Goal: Find specific page/section: Find specific page/section

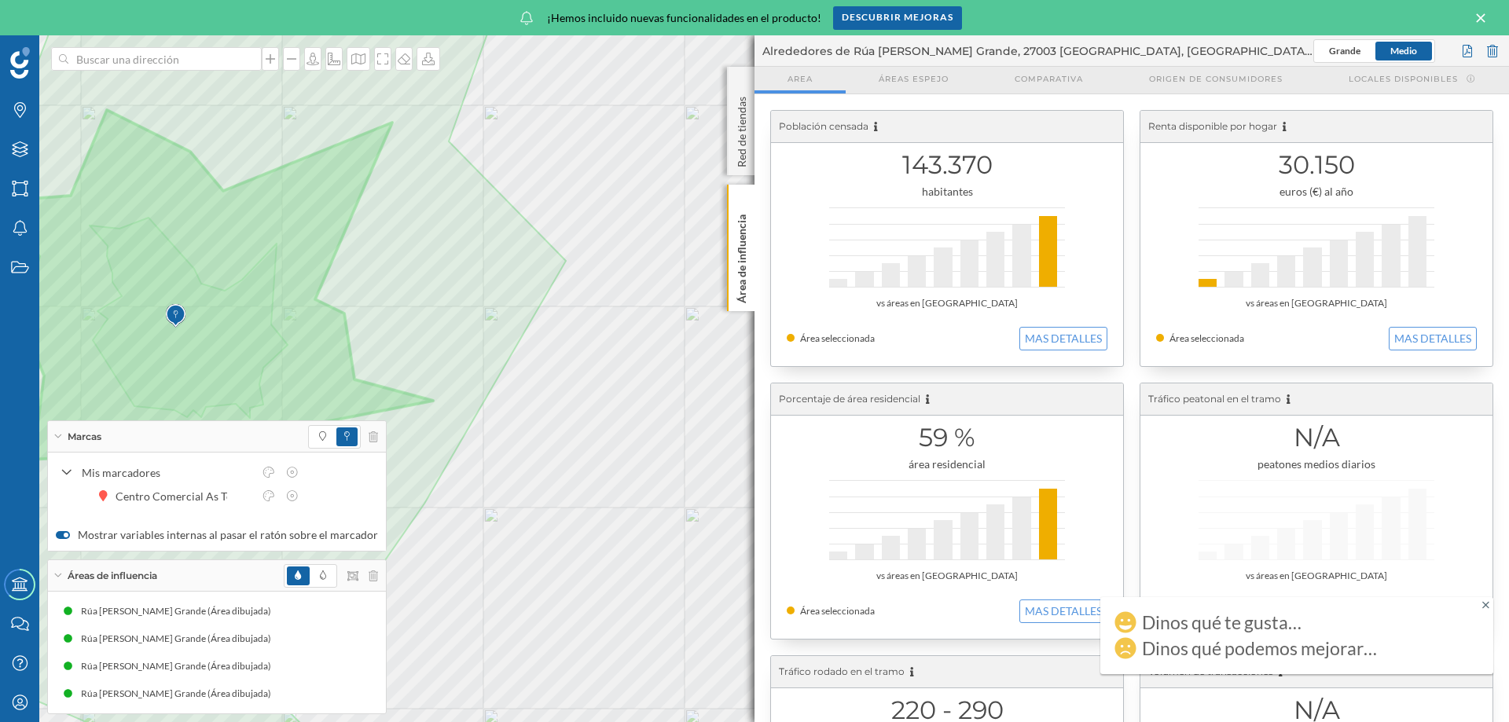
click at [1477, 14] on icon at bounding box center [1480, 17] width 9 height 9
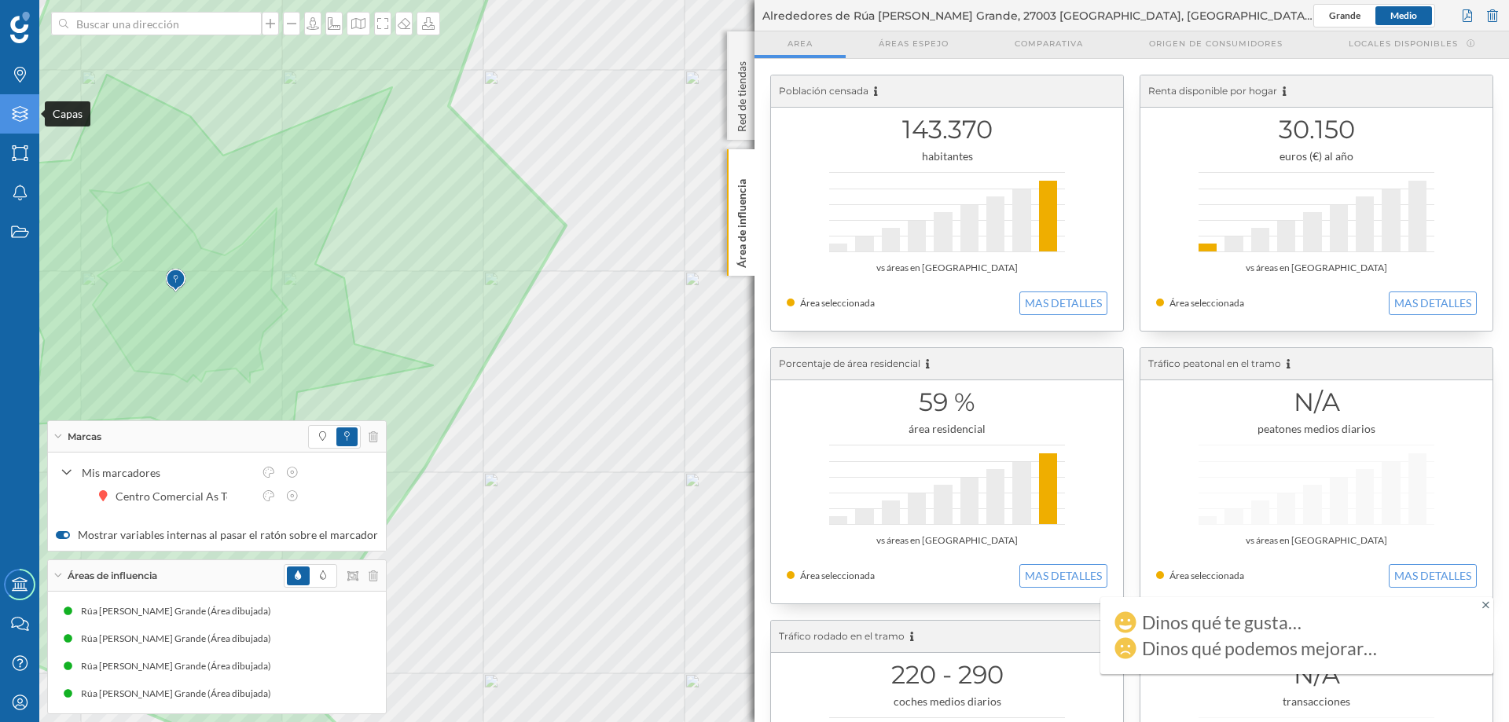
click at [25, 113] on icon at bounding box center [20, 114] width 16 height 16
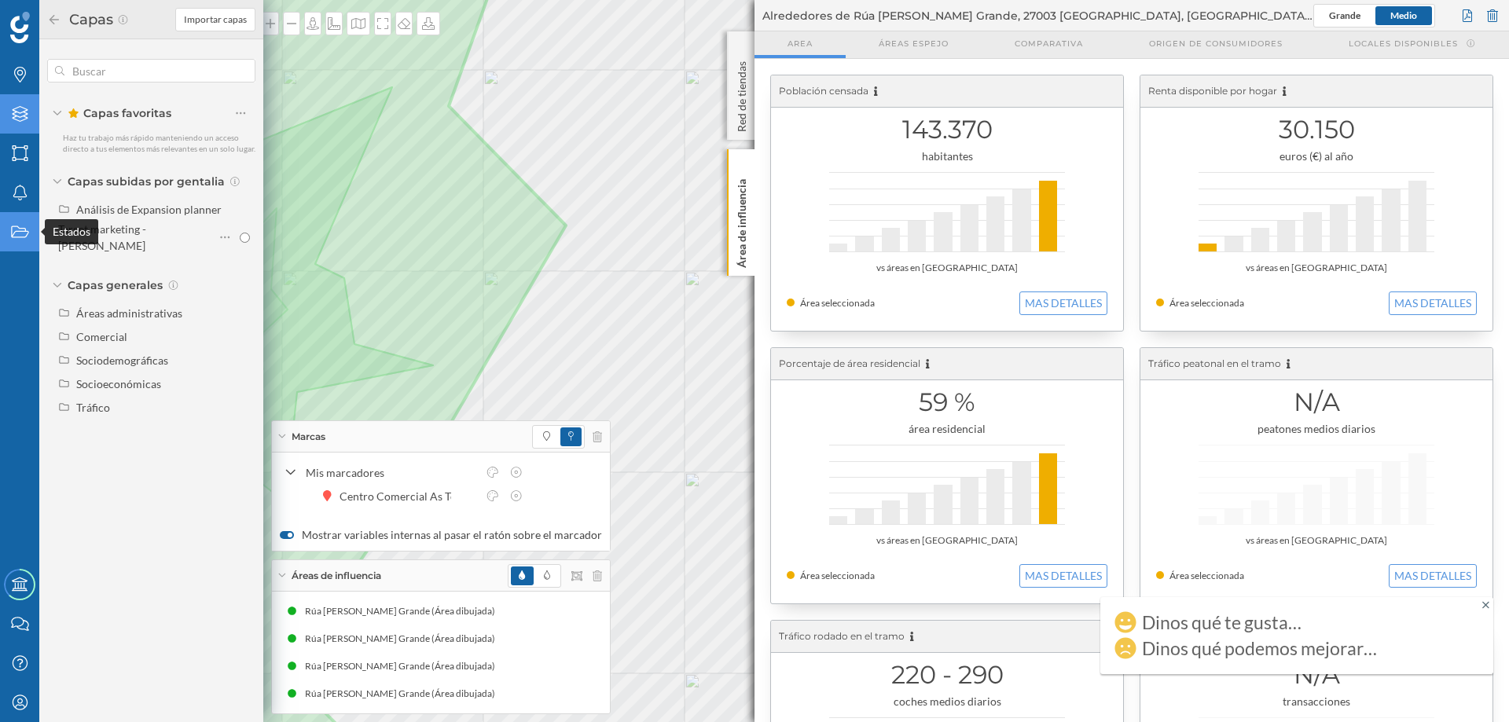
click at [14, 224] on icon "Estados" at bounding box center [20, 232] width 20 height 16
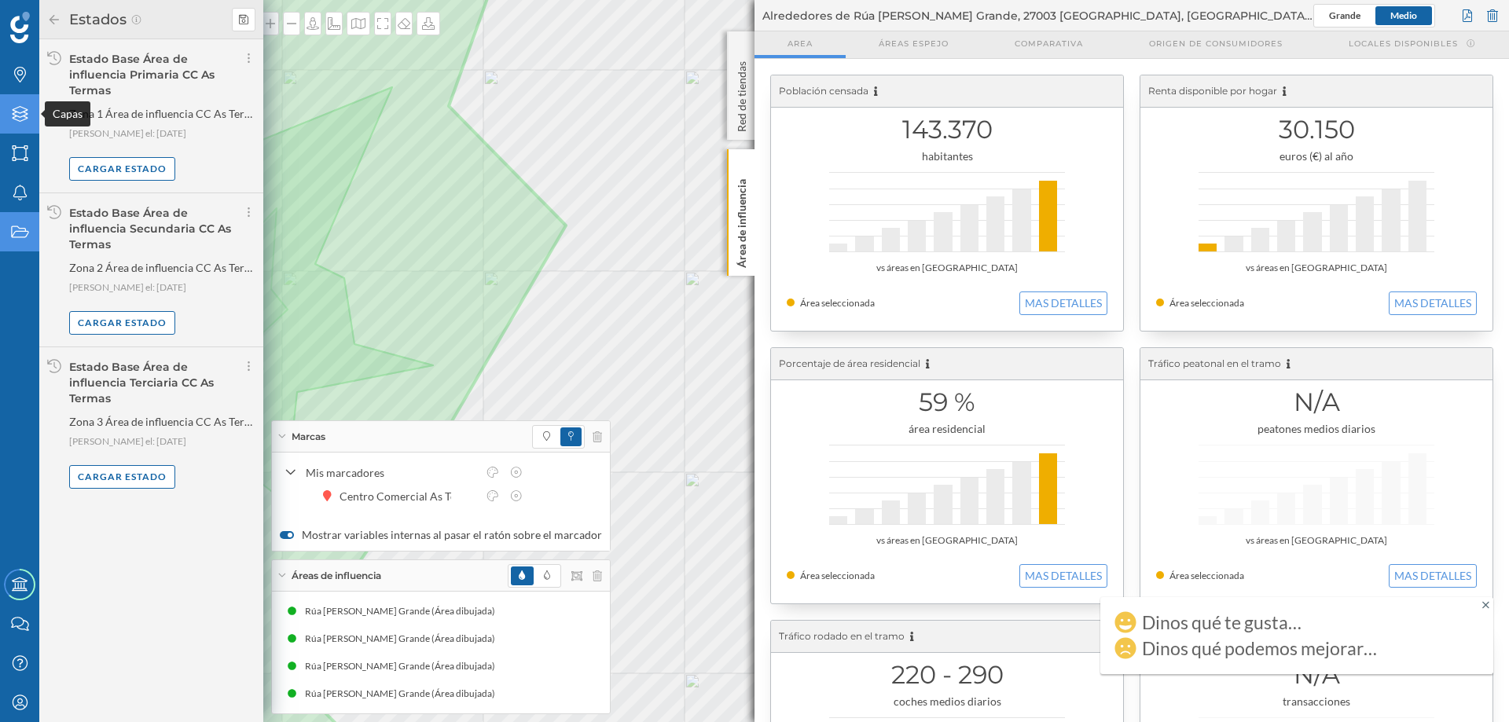
click at [21, 118] on icon "Capas" at bounding box center [20, 114] width 20 height 16
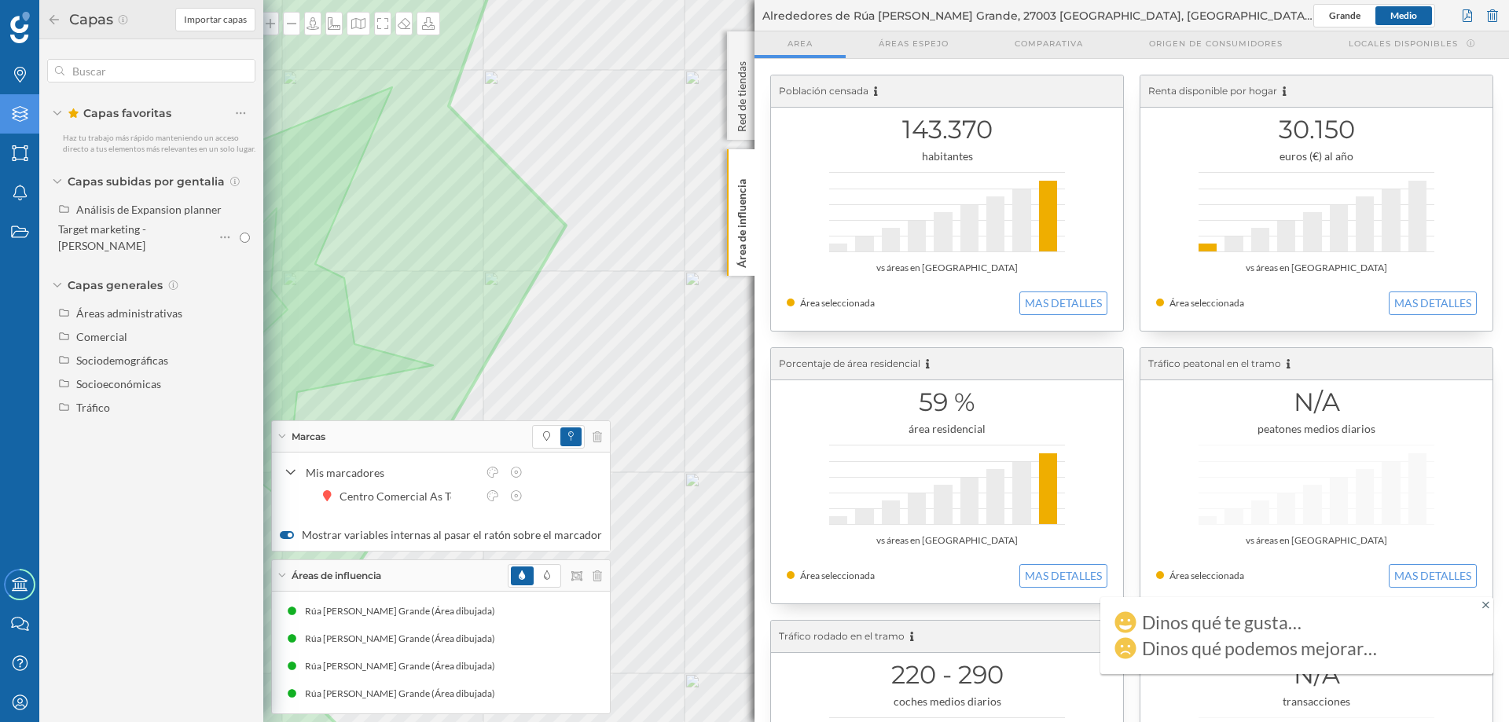
click at [60, 115] on icon at bounding box center [57, 113] width 9 height 5
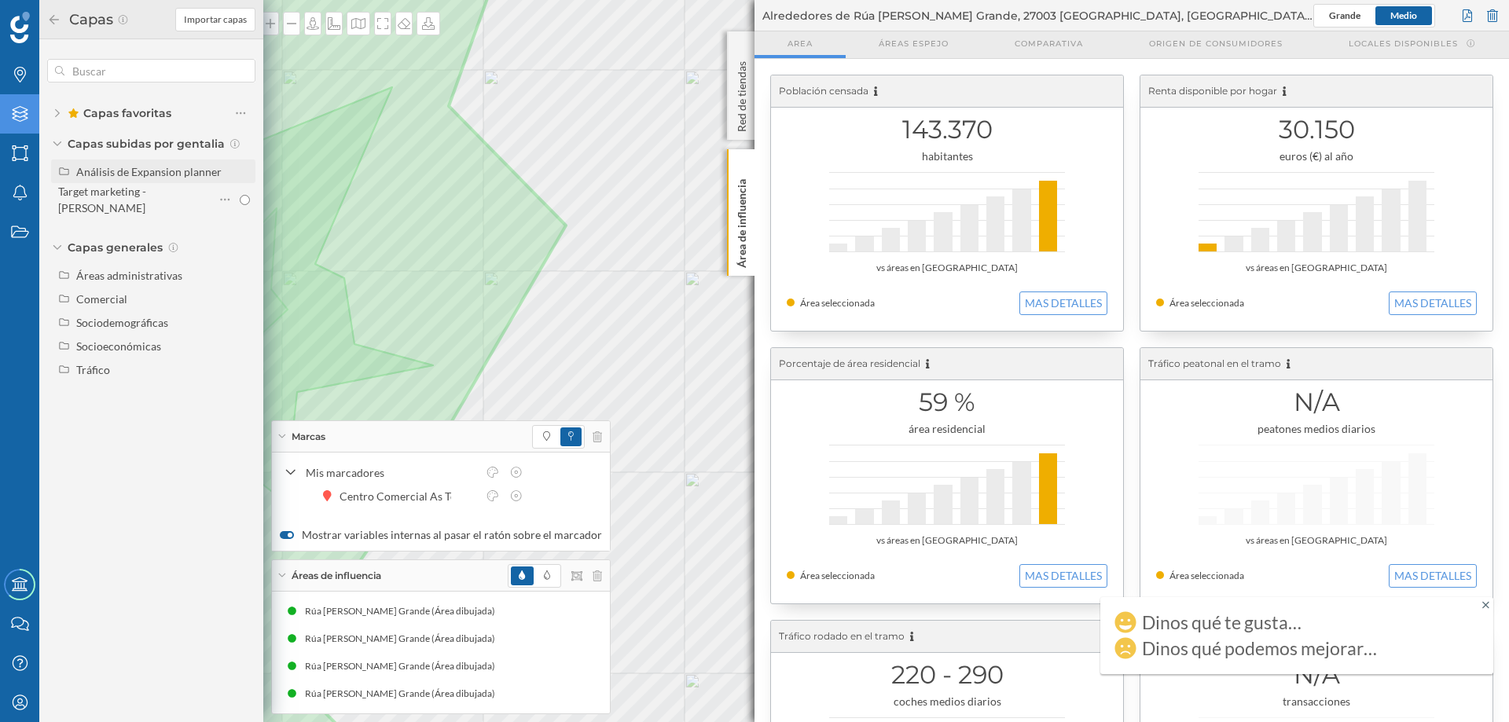
click at [120, 172] on div "Análisis de Expansion planner" at bounding box center [148, 171] width 145 height 13
click at [110, 218] on div "Target marketing - [PERSON_NAME]" at bounding box center [102, 223] width 88 height 30
click at [240, 218] on input "Target marketing - [PERSON_NAME]" at bounding box center [245, 223] width 10 height 10
radio input "true"
click at [110, 218] on div "Target marketing - [PERSON_NAME]" at bounding box center [102, 223] width 88 height 30
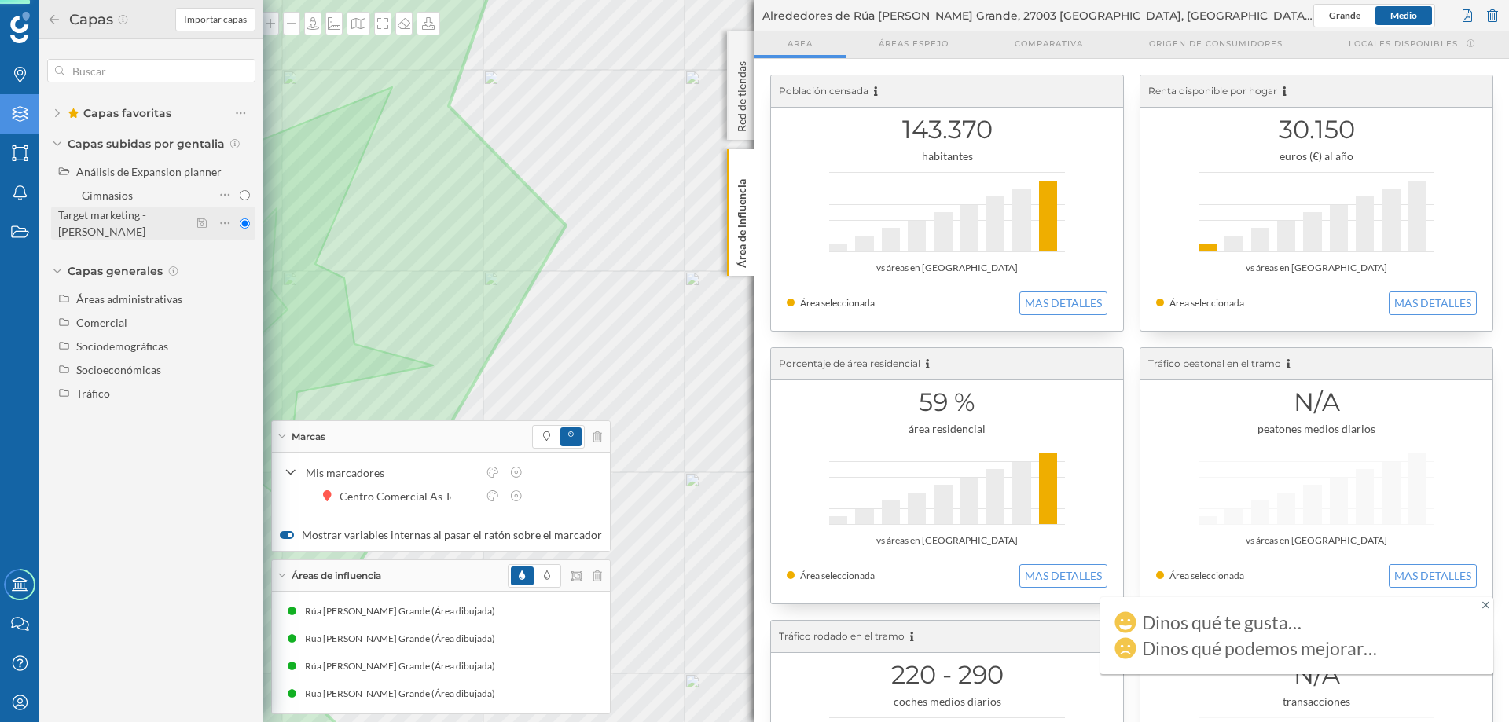
click at [240, 218] on input "Target marketing - [PERSON_NAME]" at bounding box center [245, 223] width 10 height 10
click at [245, 220] on input "Target marketing - [PERSON_NAME]" at bounding box center [245, 223] width 10 height 10
click at [113, 178] on div "Análisis de Expansion planner" at bounding box center [163, 171] width 174 height 17
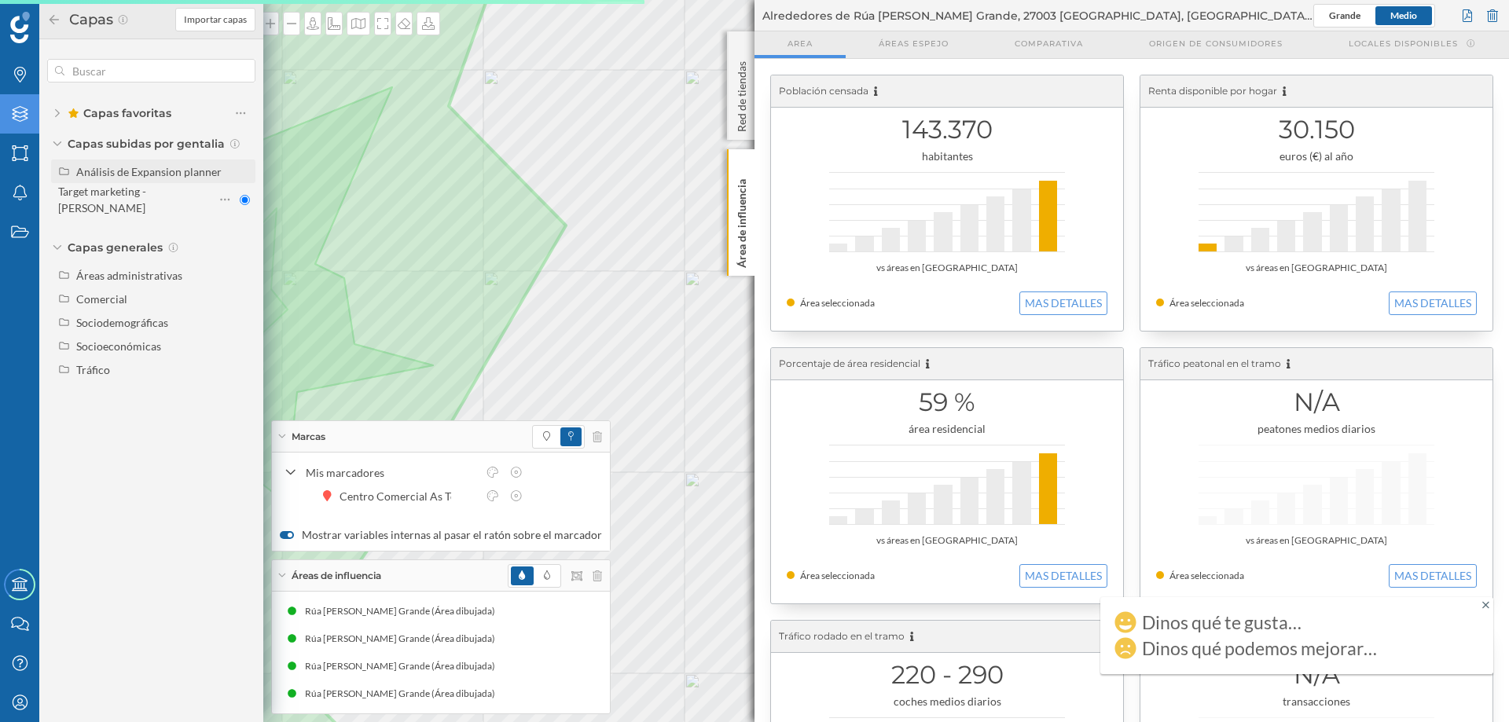
click at [113, 178] on div "Análisis de Expansion planner" at bounding box center [163, 171] width 174 height 17
click at [20, 157] on icon "Áreas" at bounding box center [20, 153] width 20 height 16
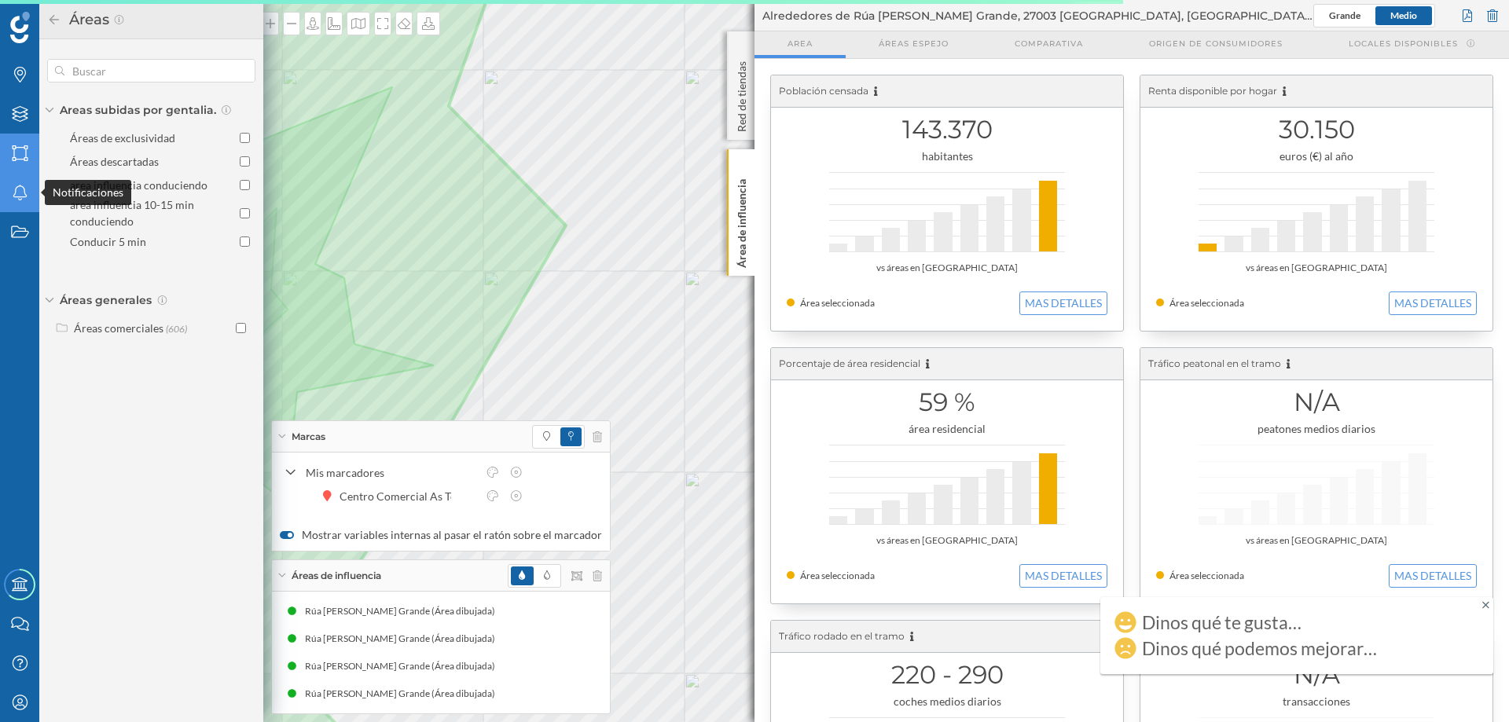
click at [28, 193] on icon "Notificaciones" at bounding box center [20, 193] width 20 height 16
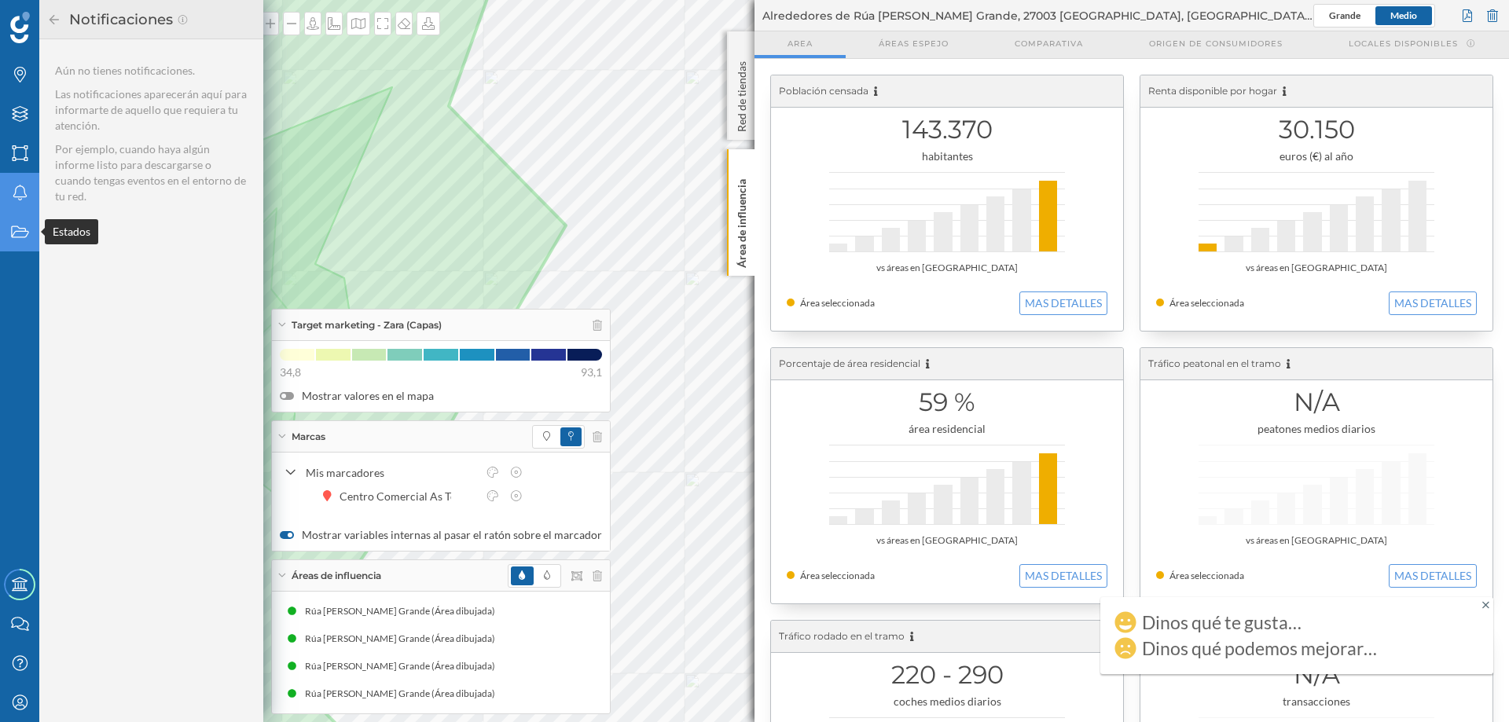
click at [20, 233] on icon "Estados" at bounding box center [20, 232] width 20 height 16
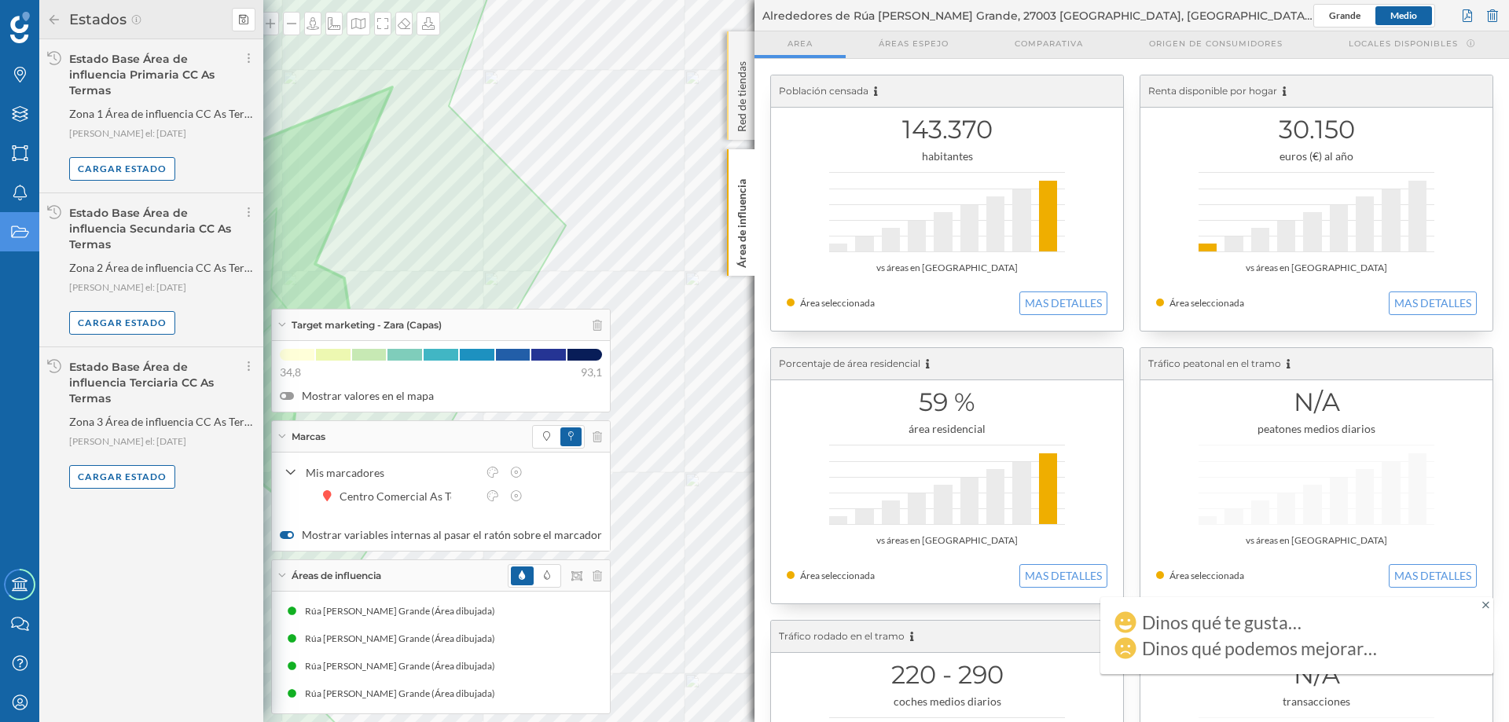
click at [737, 61] on p "Red de tiendas" at bounding box center [742, 93] width 16 height 77
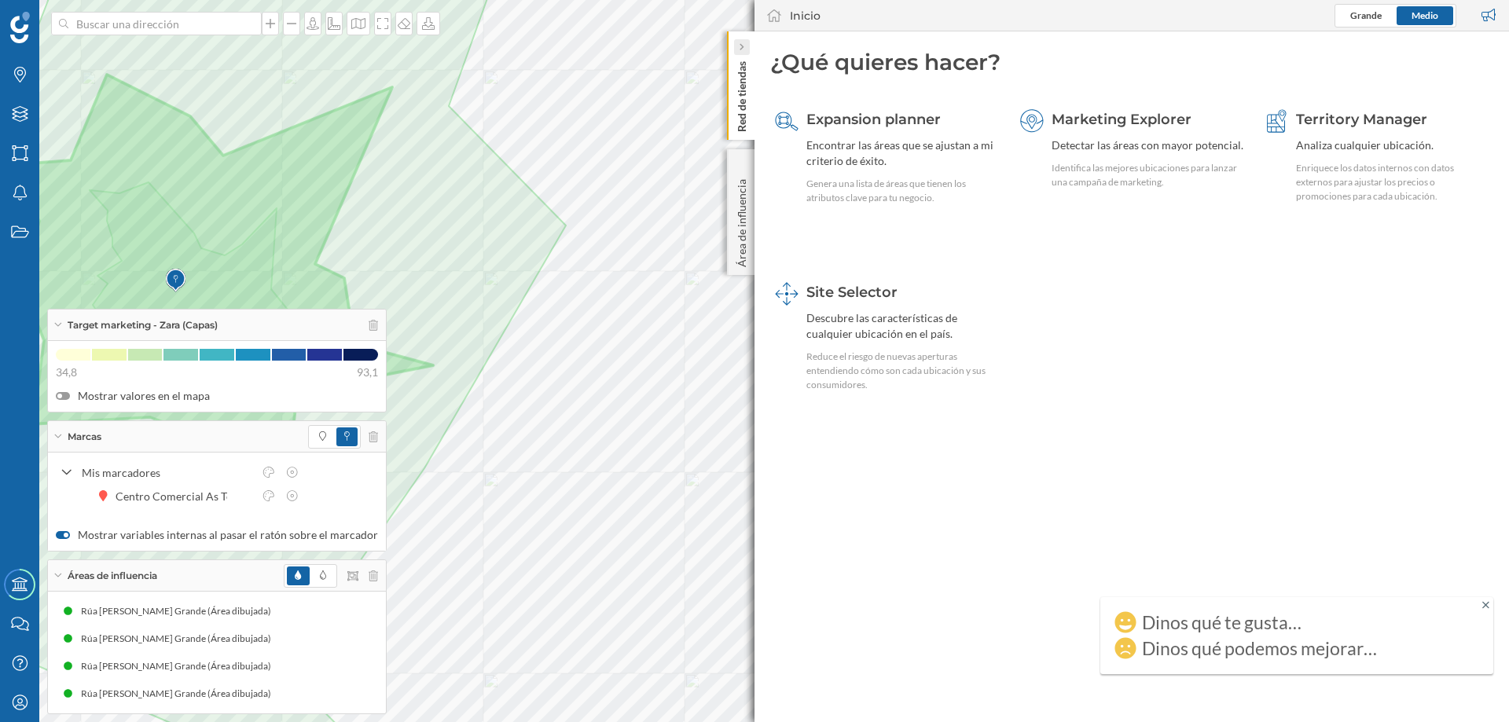
click at [741, 49] on icon at bounding box center [741, 47] width 5 height 8
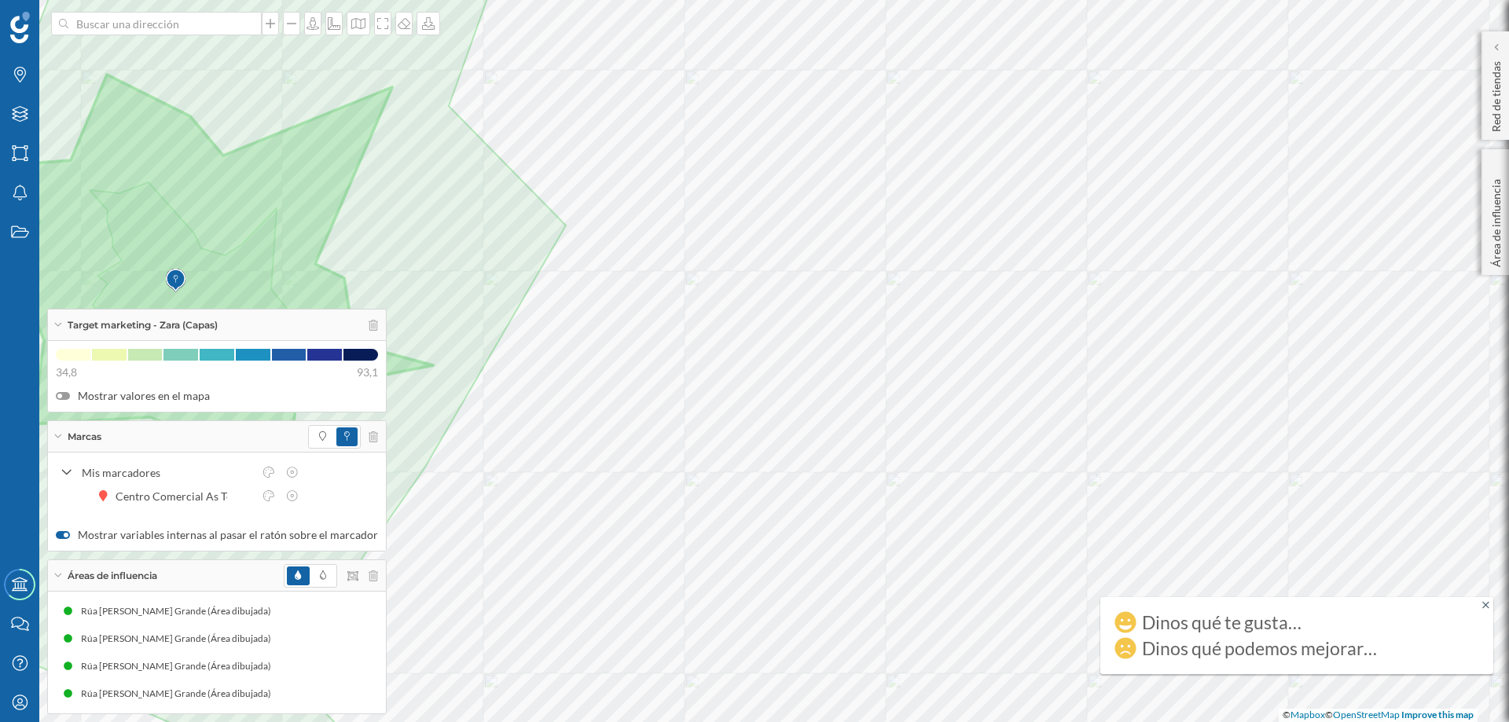
click at [1483, 608] on icon at bounding box center [1485, 605] width 7 height 11
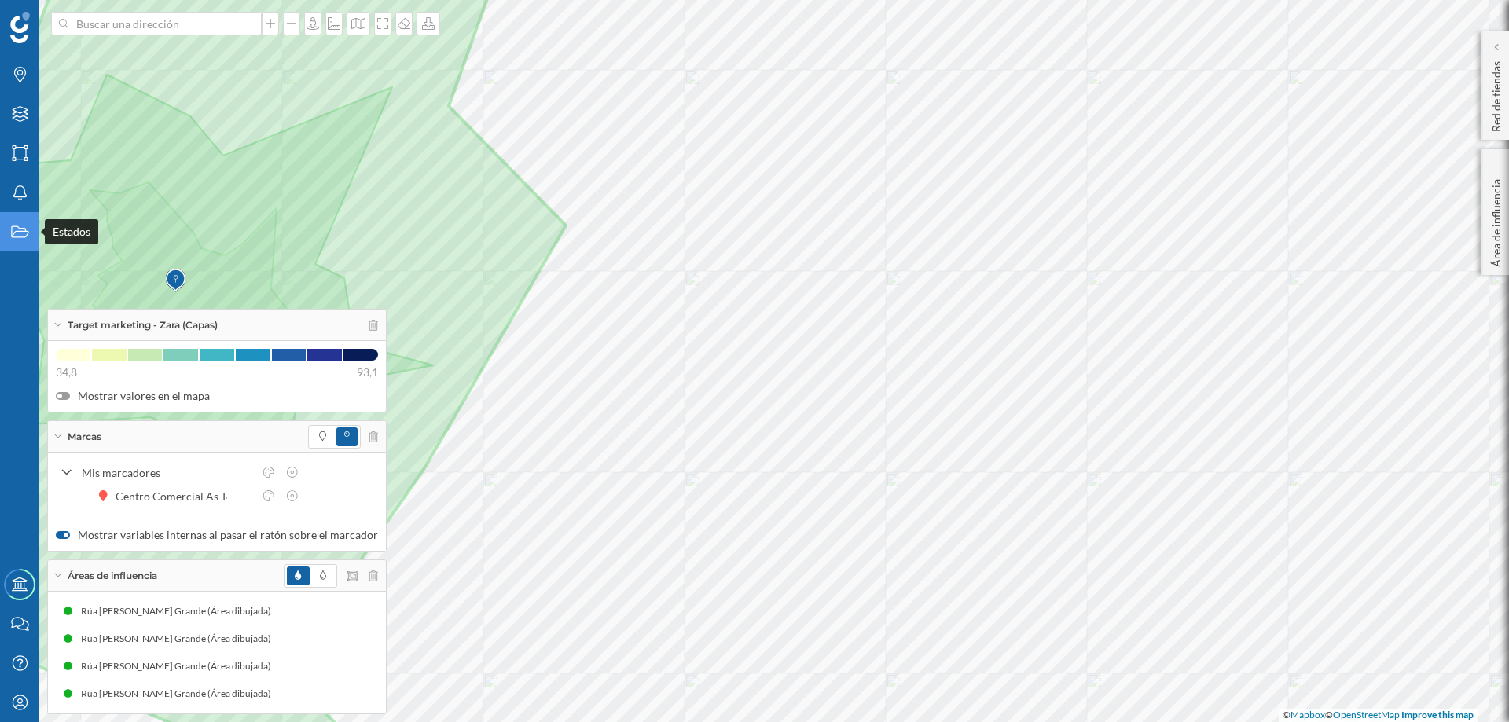
click at [16, 228] on icon "Estados" at bounding box center [20, 232] width 20 height 16
